Goal: Task Accomplishment & Management: Manage account settings

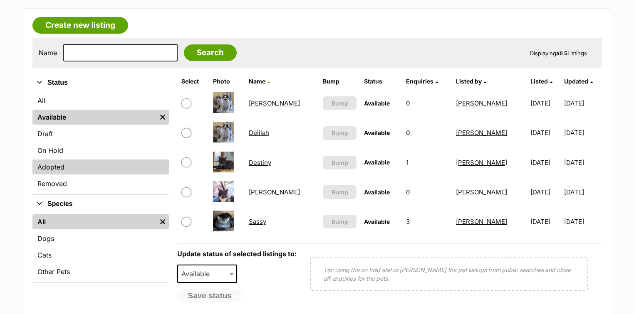
click at [62, 166] on link "Adopted" at bounding box center [100, 167] width 136 height 15
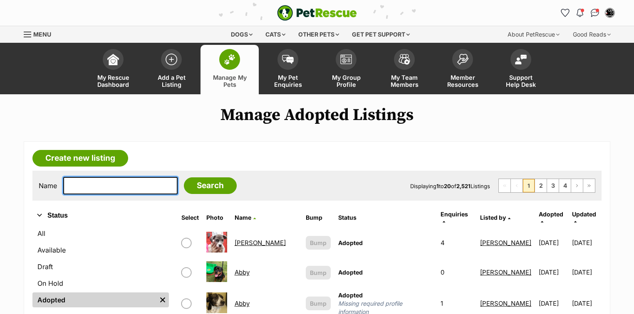
click at [89, 183] on input "text" at bounding box center [120, 185] width 114 height 17
type input "coco"
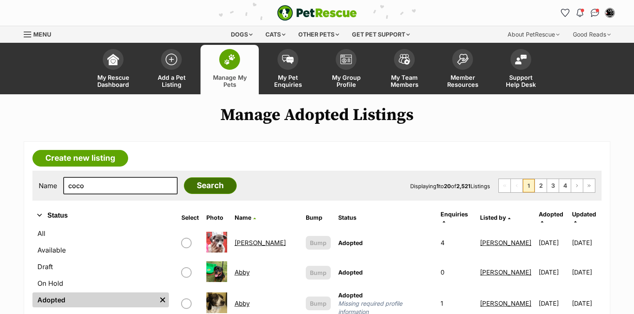
click at [187, 189] on input "Search" at bounding box center [210, 186] width 53 height 17
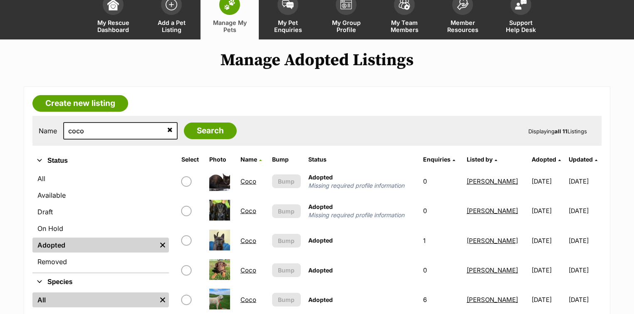
scroll to position [67, 0]
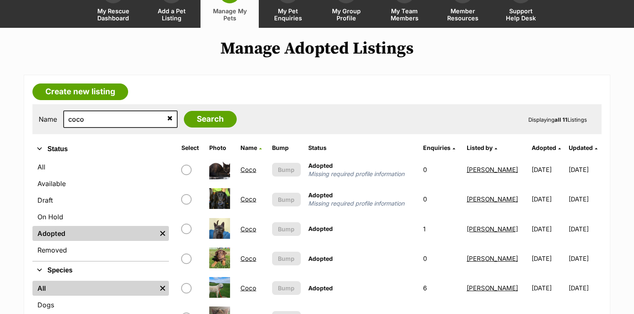
click at [243, 228] on link "Coco" at bounding box center [248, 229] width 16 height 8
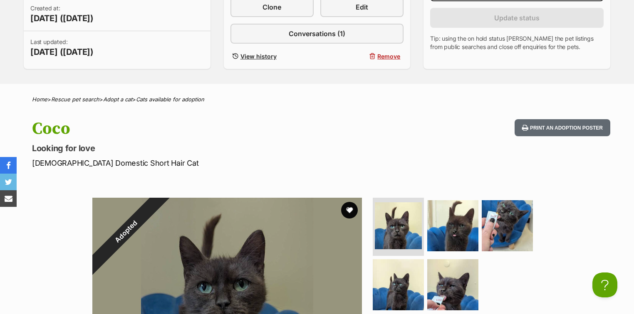
scroll to position [200, 0]
